Goal: Task Accomplishment & Management: Use online tool/utility

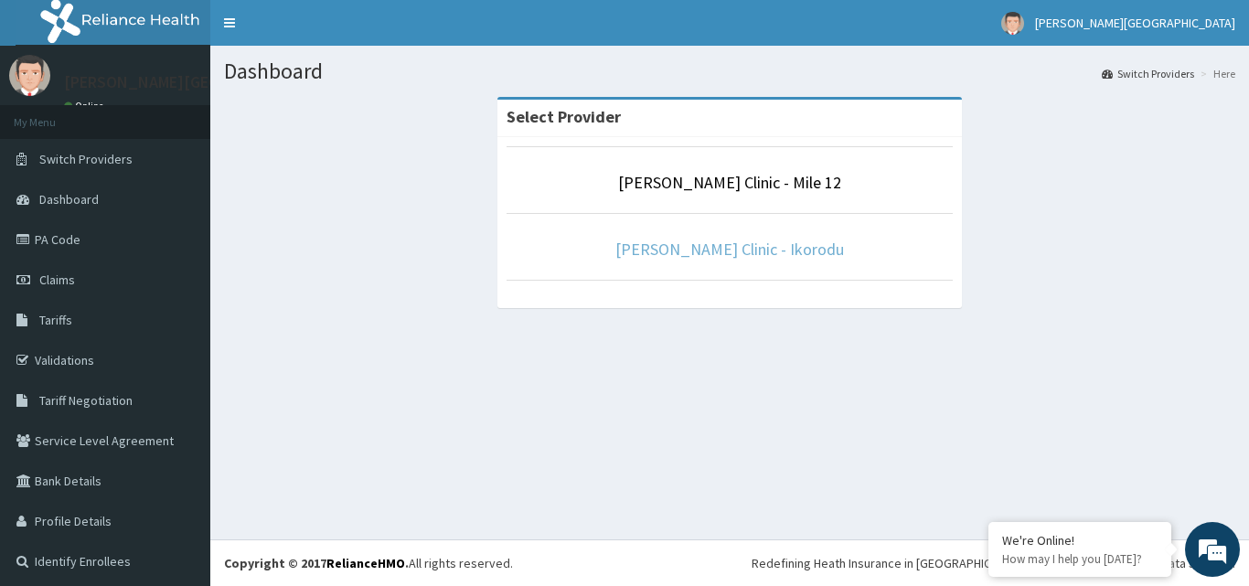
click at [782, 250] on link "[PERSON_NAME] Clinic - Ikorodu" at bounding box center [729, 249] width 229 height 21
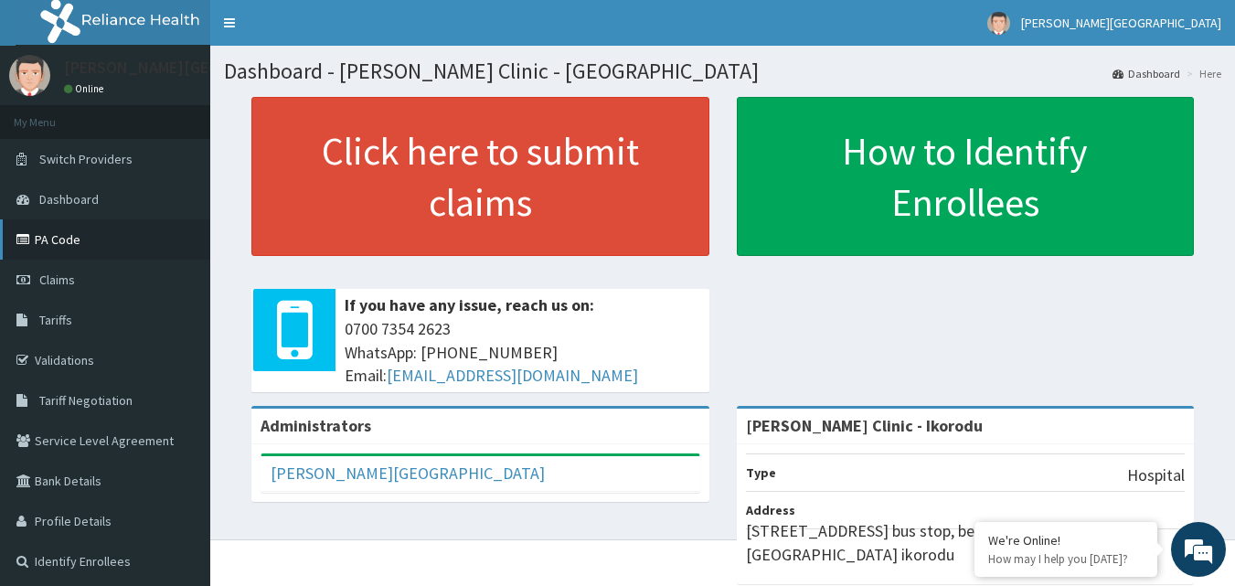
click at [80, 237] on link "PA Code" at bounding box center [105, 239] width 210 height 40
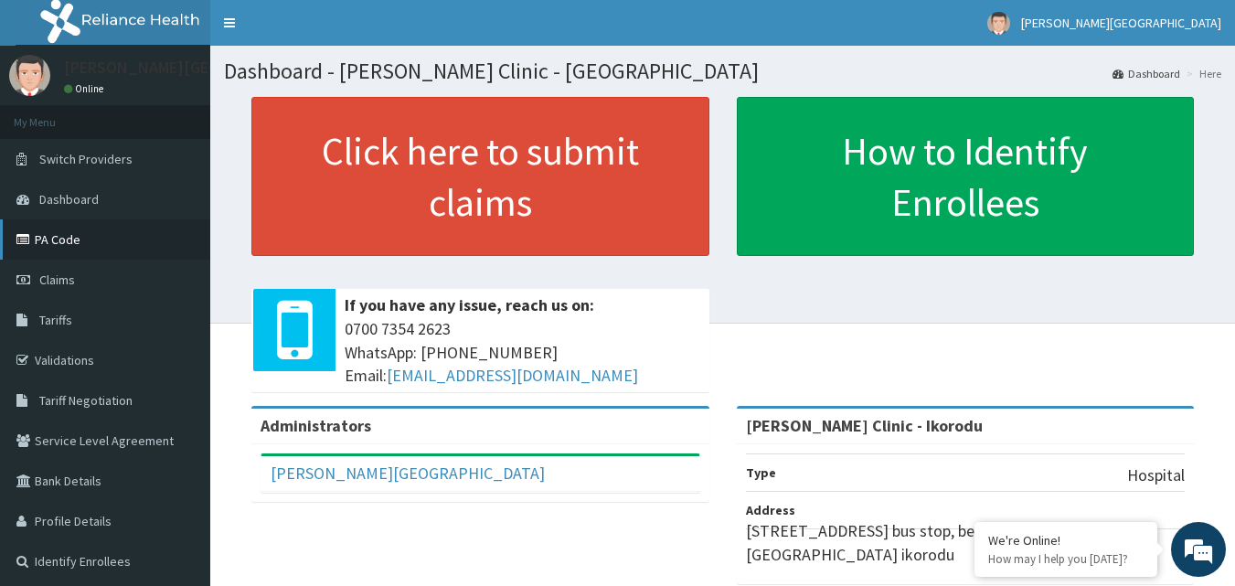
click at [64, 234] on link "PA Code" at bounding box center [105, 239] width 210 height 40
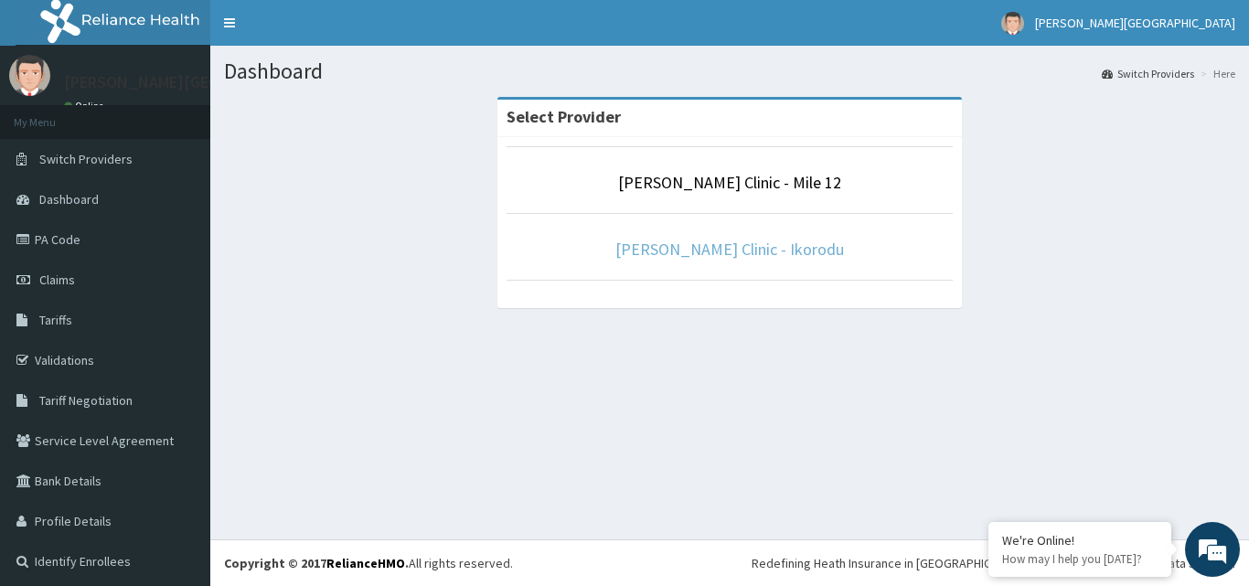
click at [778, 248] on link "[PERSON_NAME] Clinic - Ikorodu" at bounding box center [729, 249] width 229 height 21
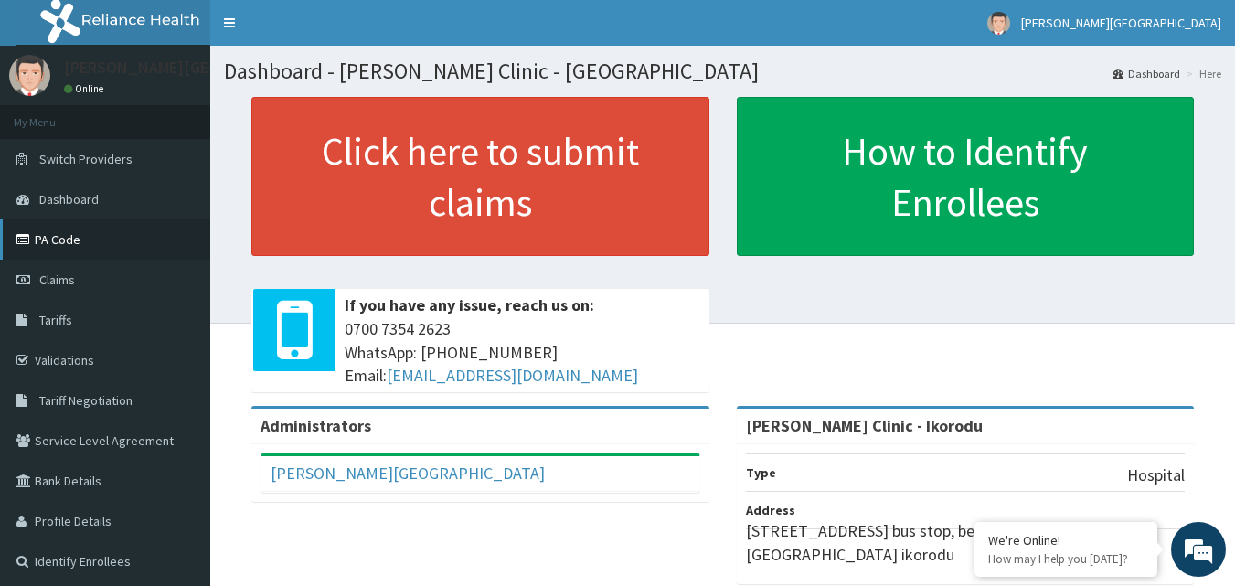
click at [50, 240] on link "PA Code" at bounding box center [105, 239] width 210 height 40
